Goal: Find specific page/section: Find specific page/section

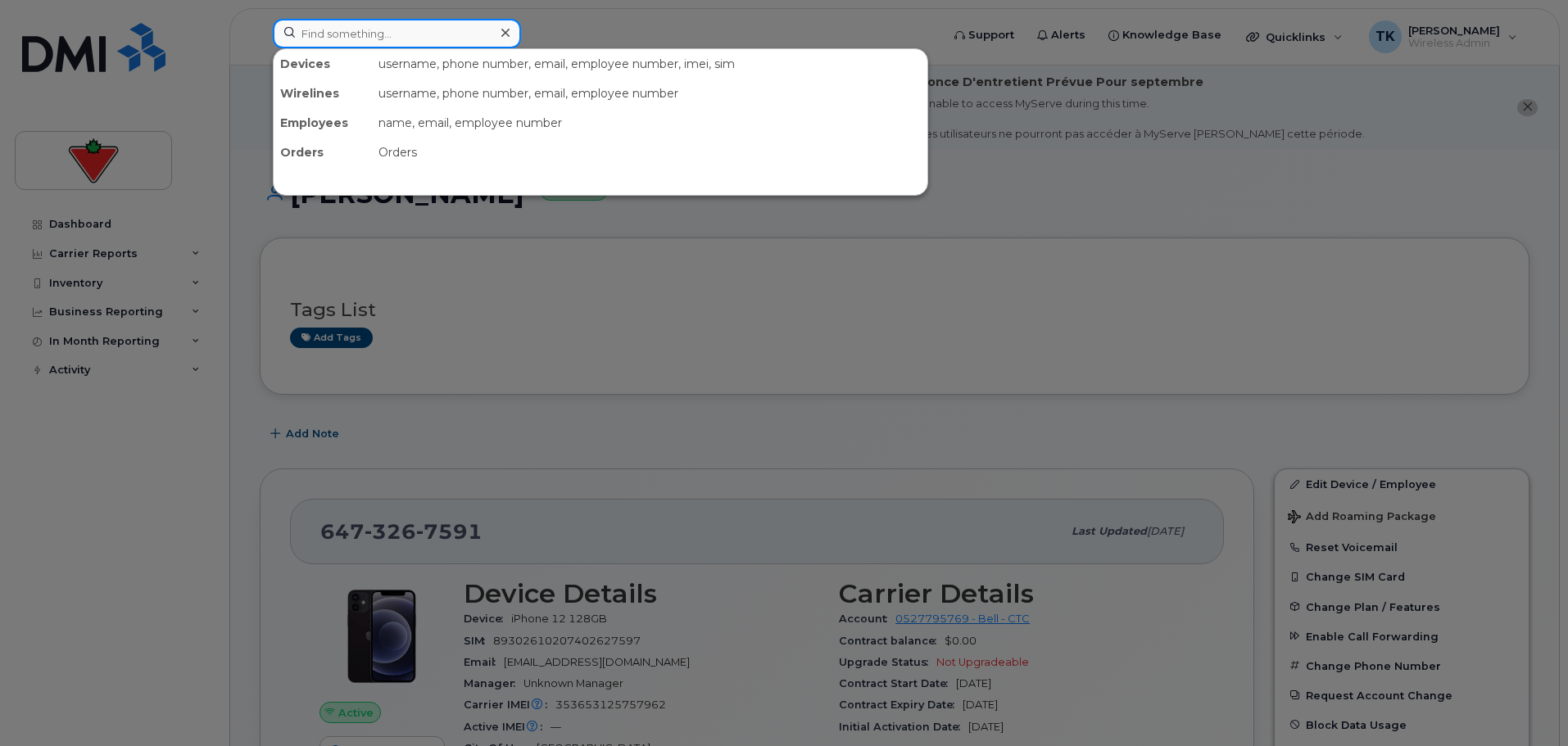
click at [385, 41] on input at bounding box center [397, 33] width 248 height 29
paste input "[PHONE_NUMBER]"
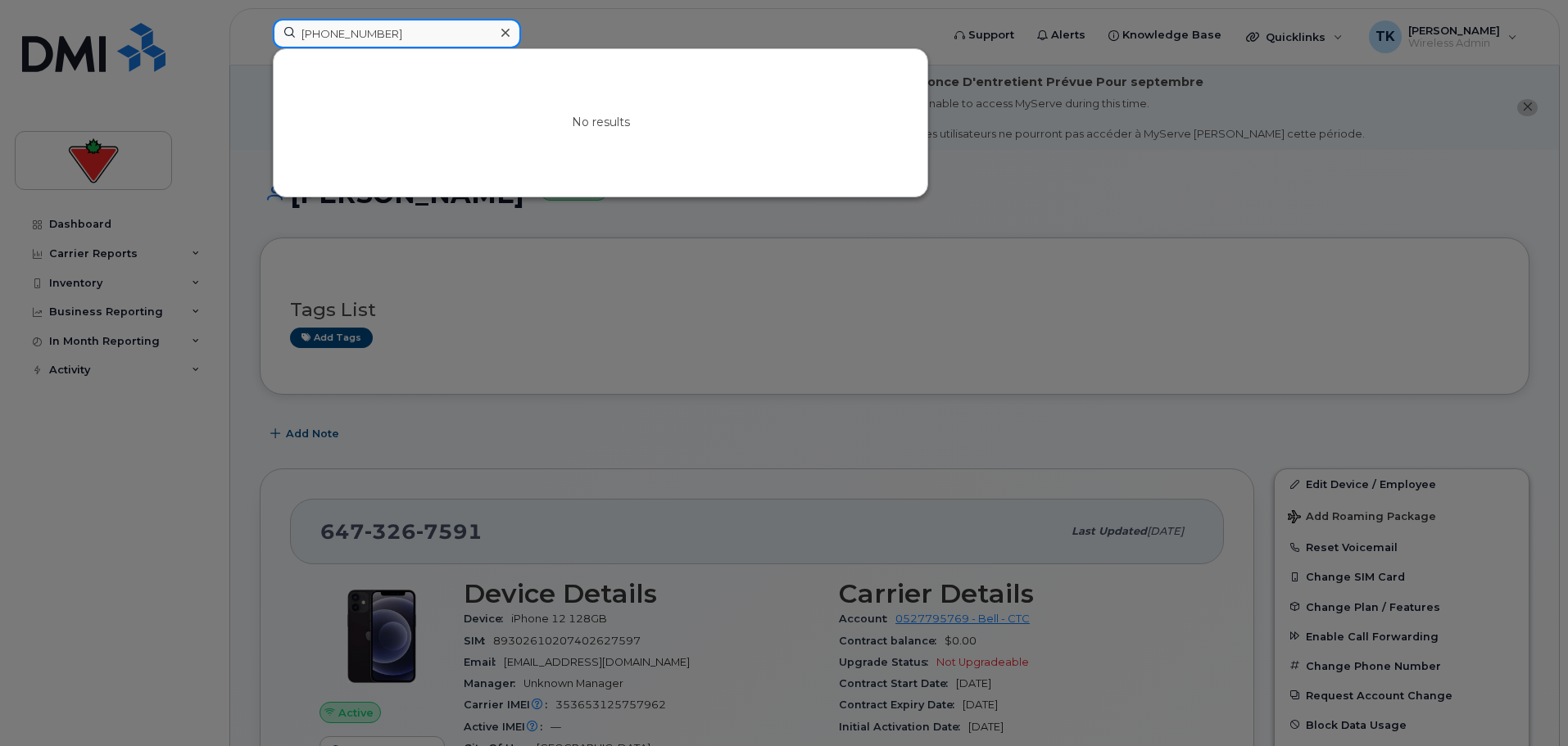
drag, startPoint x: 408, startPoint y: 36, endPoint x: 154, endPoint y: -29, distance: 262.2
paste input "7353231"
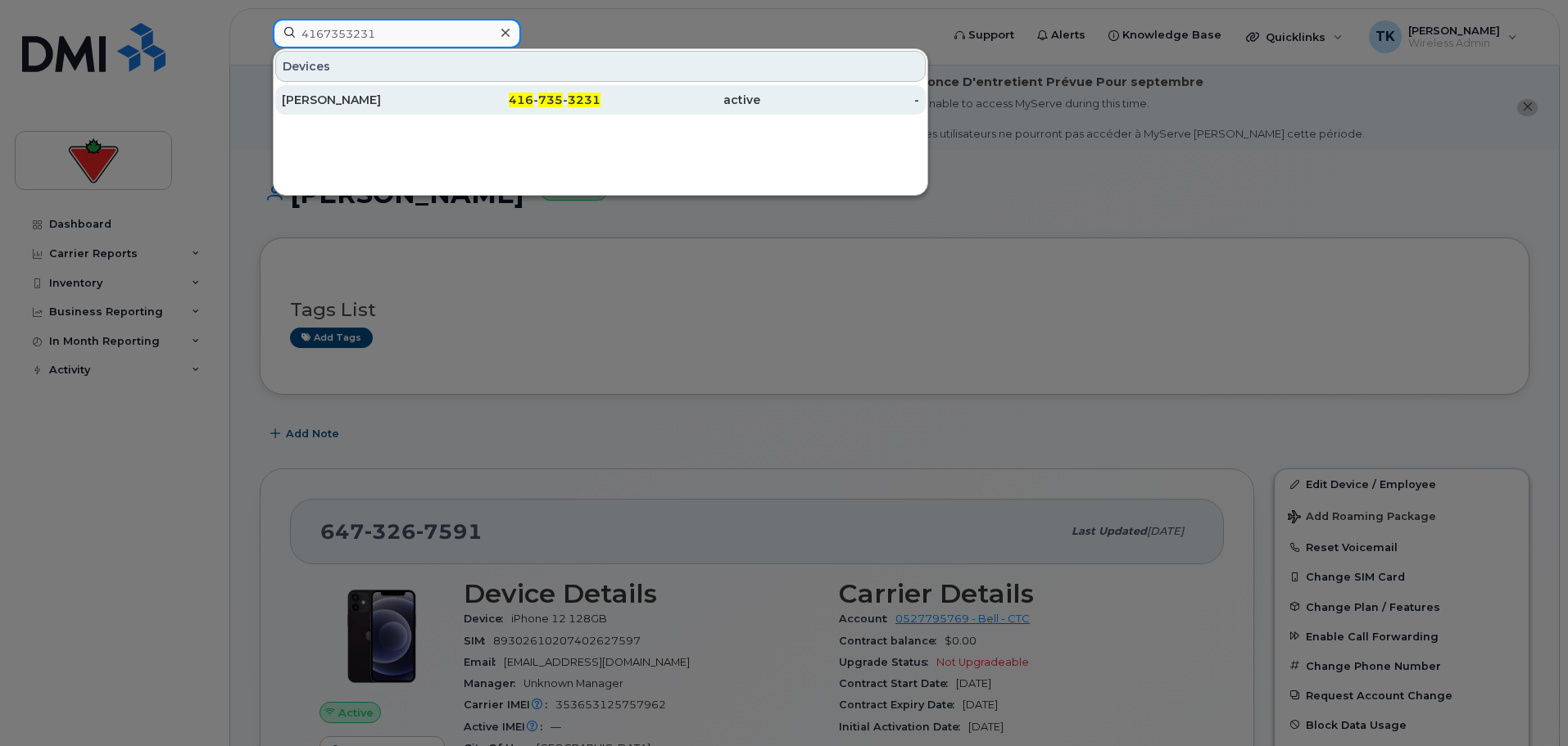
type input "4167353231"
click at [345, 98] on div "[PERSON_NAME]" at bounding box center [362, 99] width 160 height 16
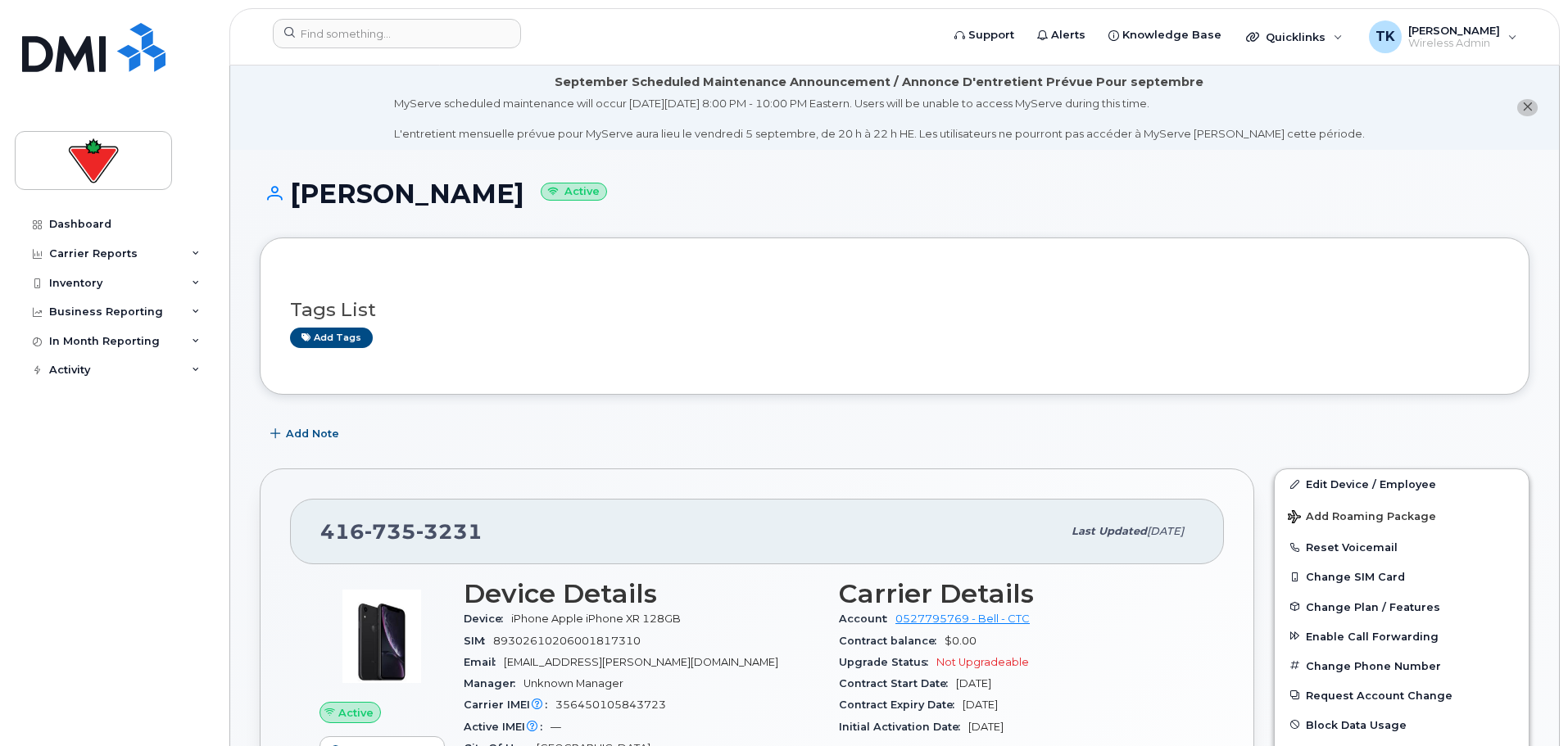
click at [710, 272] on div "Tags List Add tags" at bounding box center [894, 316] width 1209 height 97
